Goal: Check status: Check status

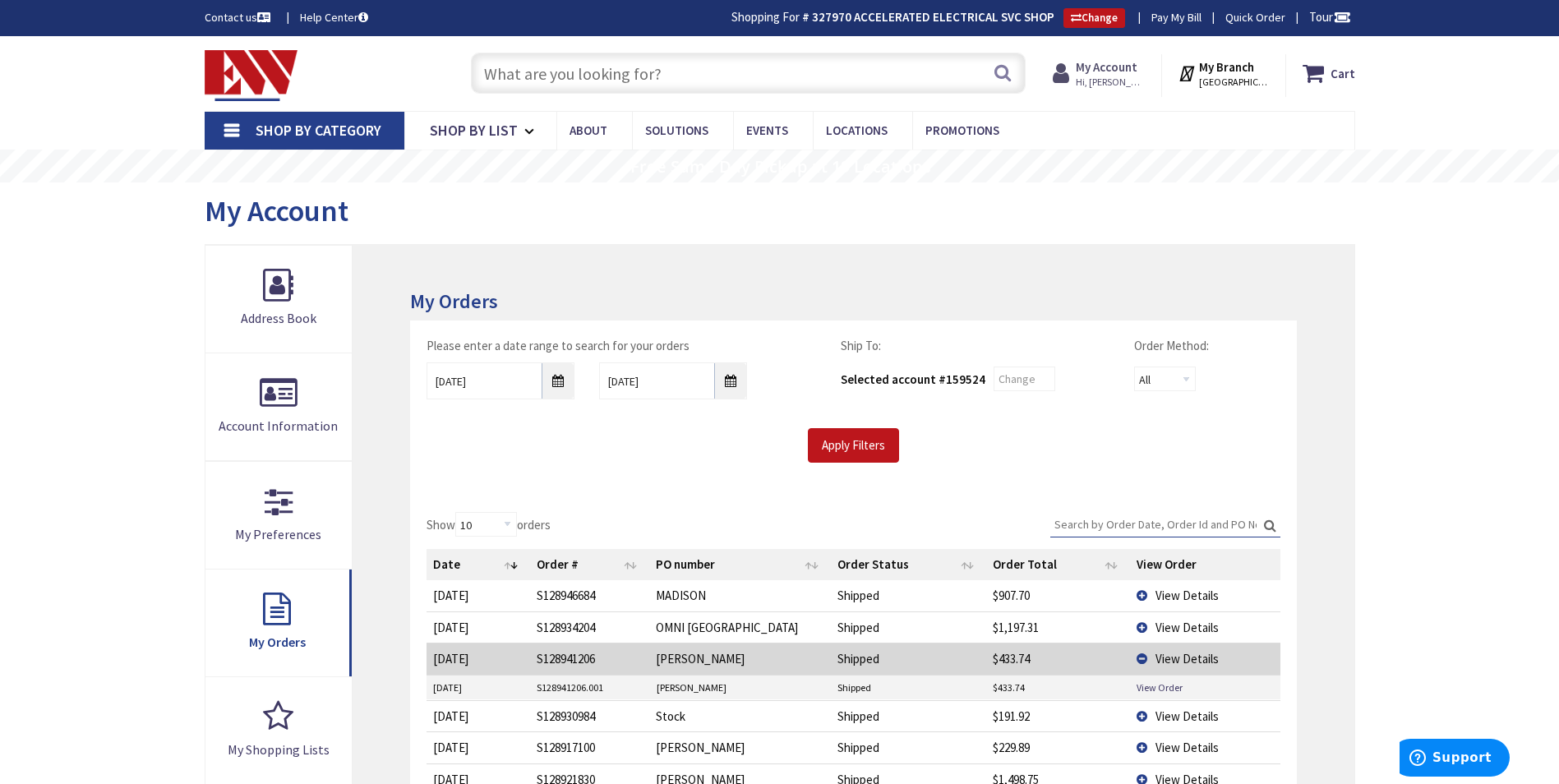
click at [1104, 67] on strong "My Account" at bounding box center [1107, 67] width 62 height 16
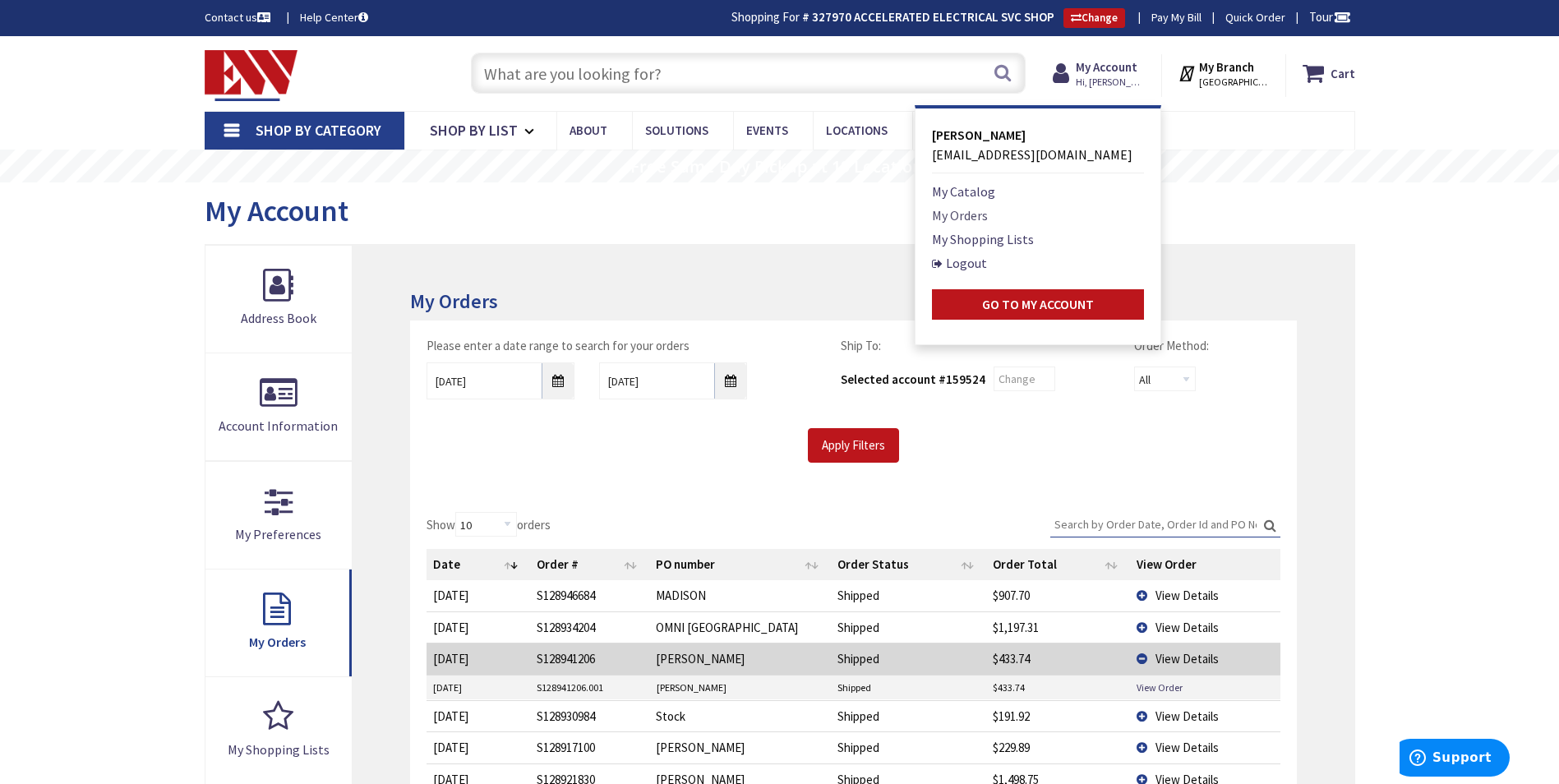
click at [956, 215] on link "My Orders" at bounding box center [960, 215] width 56 height 20
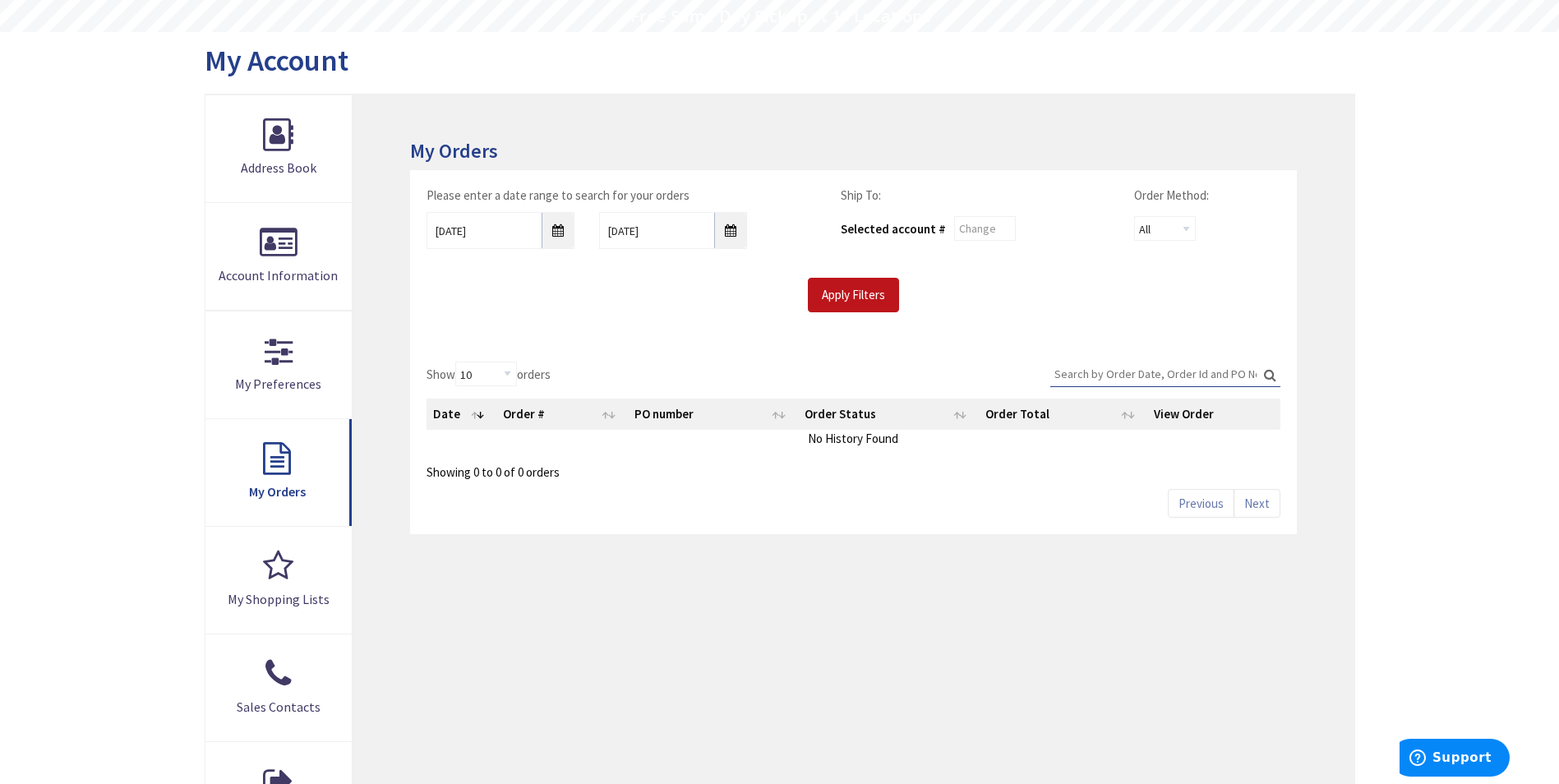
scroll to position [247, 0]
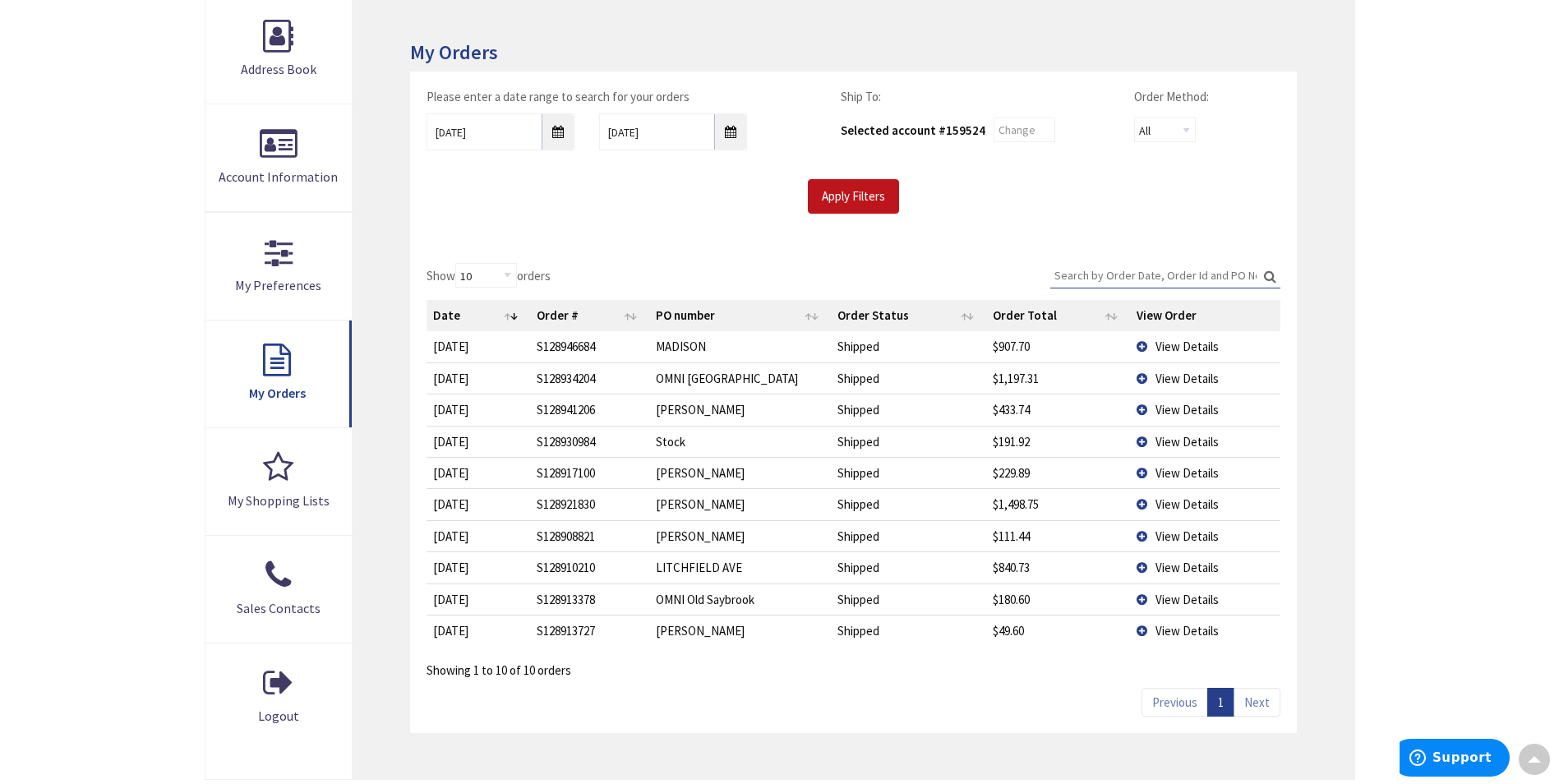
type input "Brandegee Ln, [GEOGRAPHIC_DATA], [GEOGRAPHIC_DATA]"
click at [1141, 371] on td "View Details" at bounding box center [1204, 378] width 149 height 31
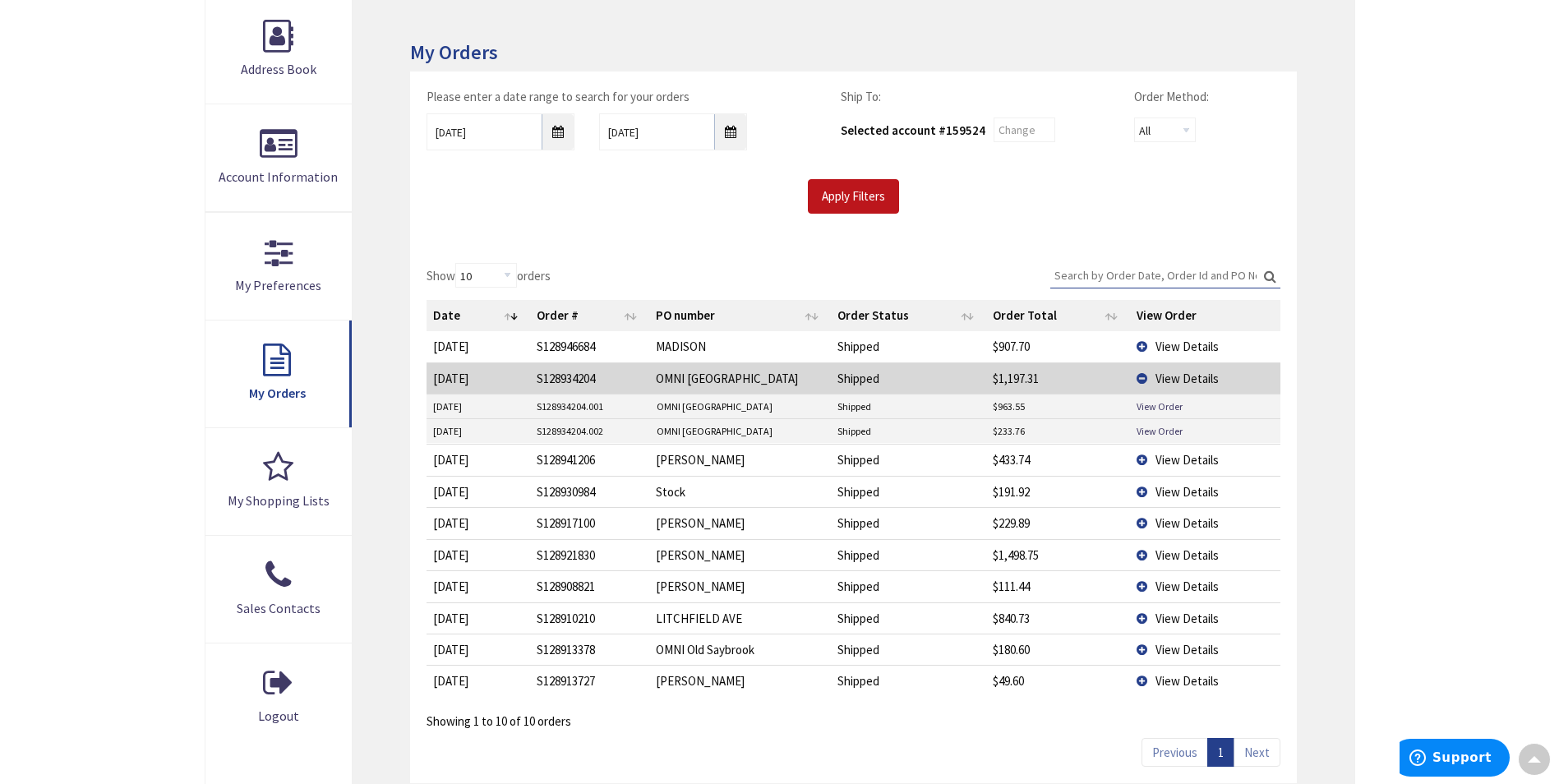
scroll to position [249, 0]
